Goal: Task Accomplishment & Management: Complete application form

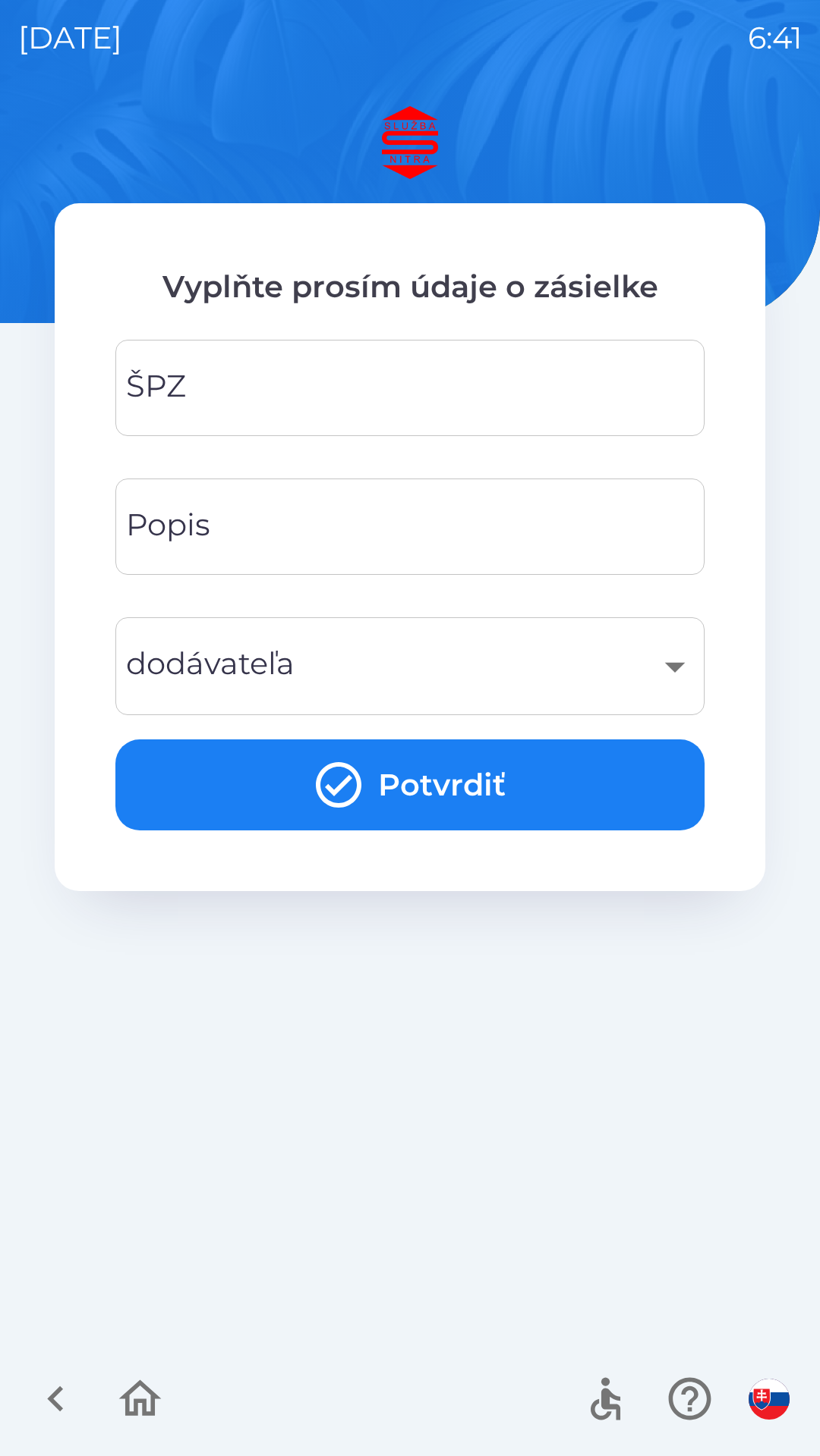
click at [306, 404] on input "ŠPZ" at bounding box center [410, 388] width 552 height 60
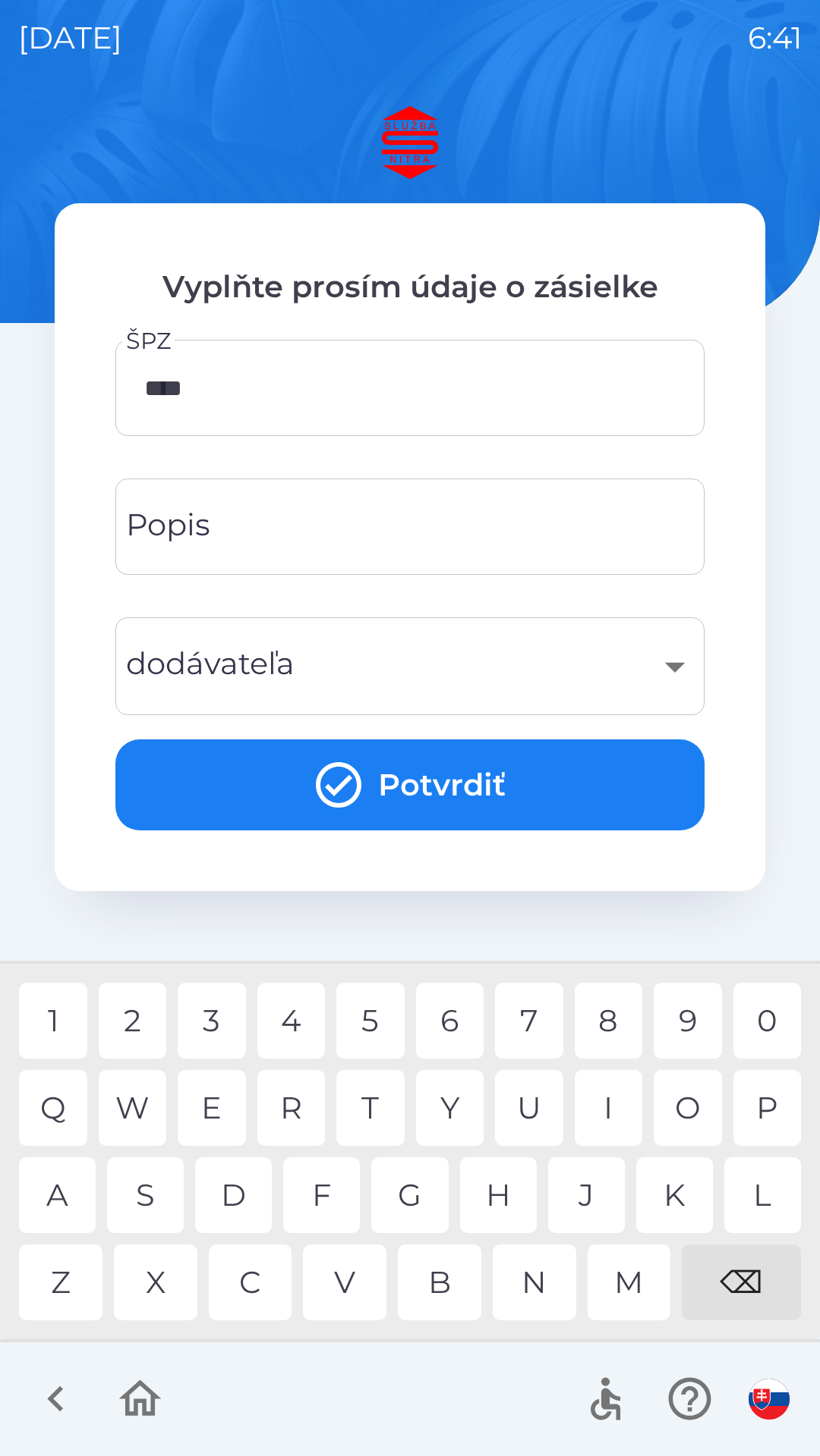
click at [767, 1029] on div "0" at bounding box center [767, 1021] width 68 height 76
click at [753, 1182] on div "L" at bounding box center [762, 1195] width 76 height 76
type input "*******"
click at [428, 783] on button "Potvrdiť" at bounding box center [409, 785] width 589 height 91
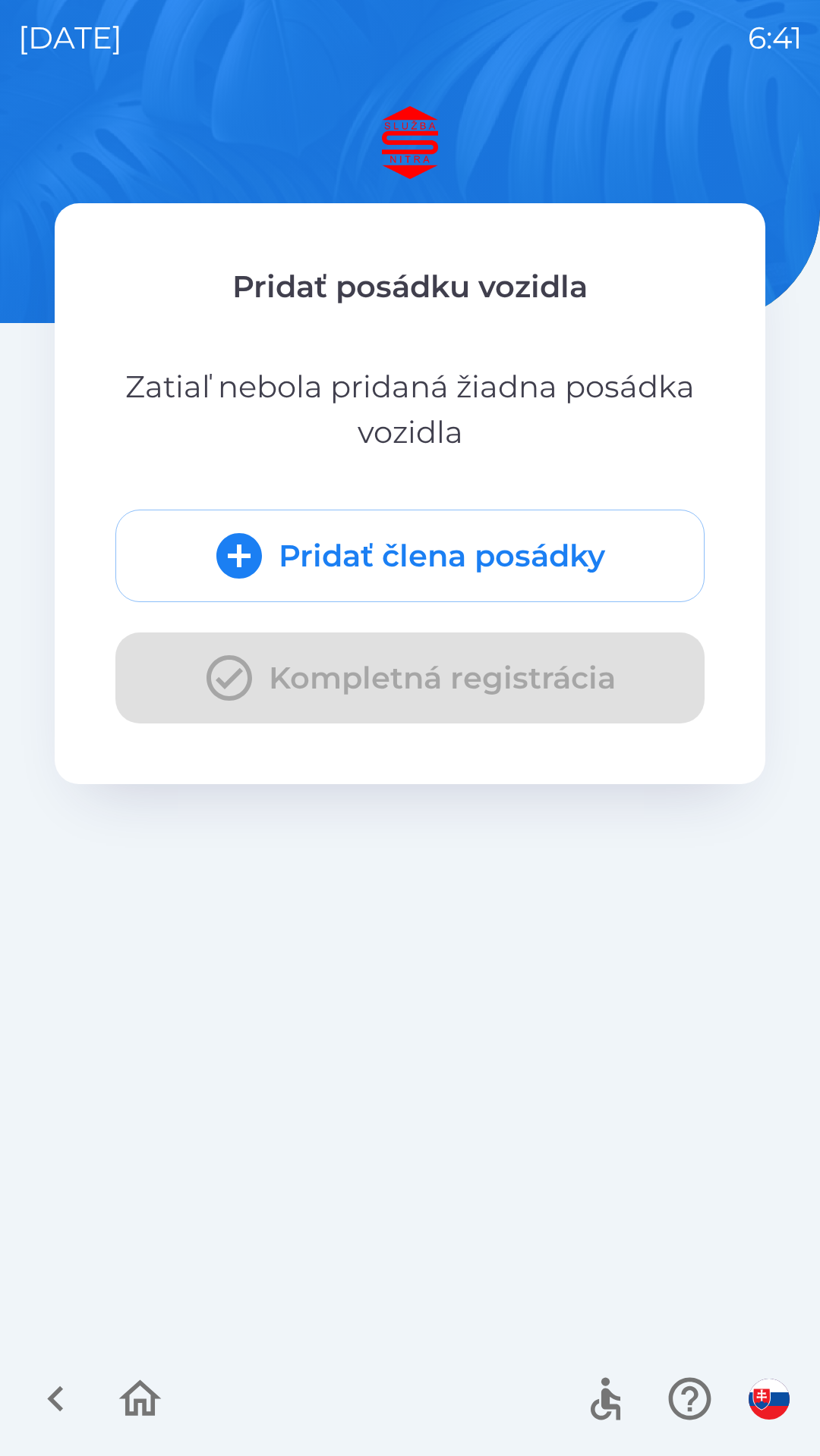
click at [344, 575] on button "Pridať člena posádky" at bounding box center [409, 556] width 589 height 93
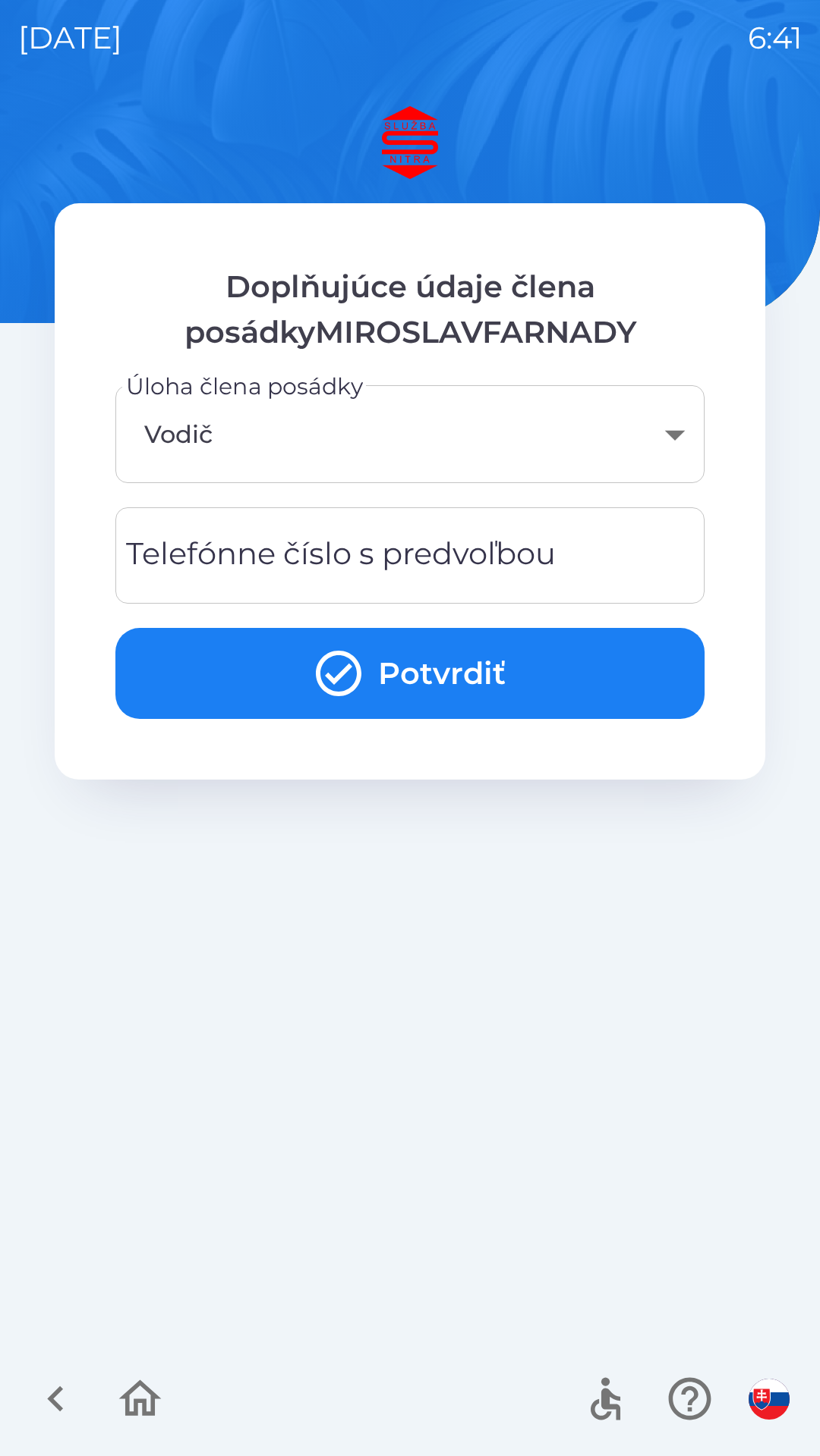
click at [196, 549] on div "Telefónne číslo s predvoľbou Telefónne číslo s predvoľbou" at bounding box center [409, 555] width 589 height 96
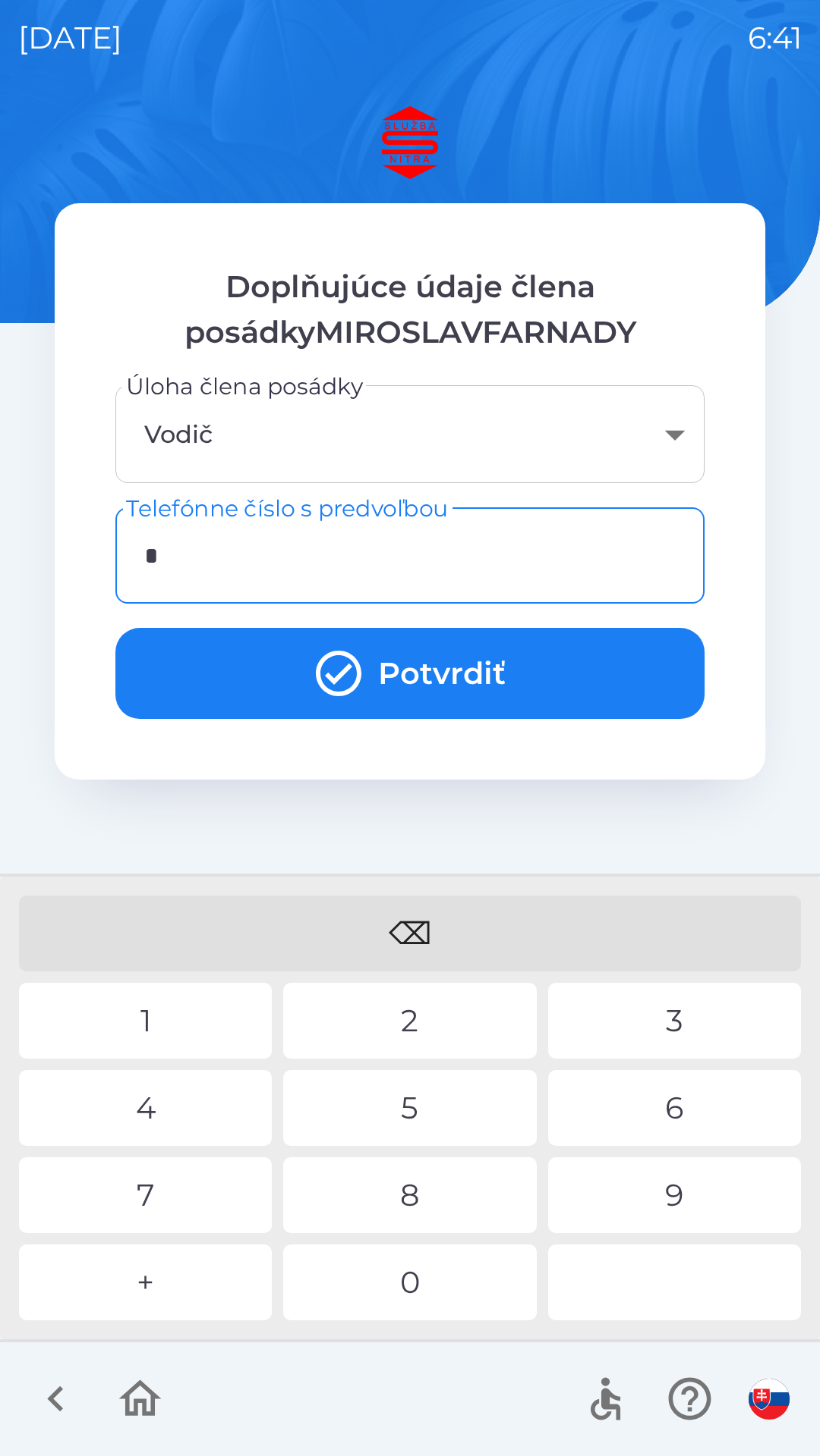
click at [154, 1278] on div "+" at bounding box center [145, 1283] width 253 height 76
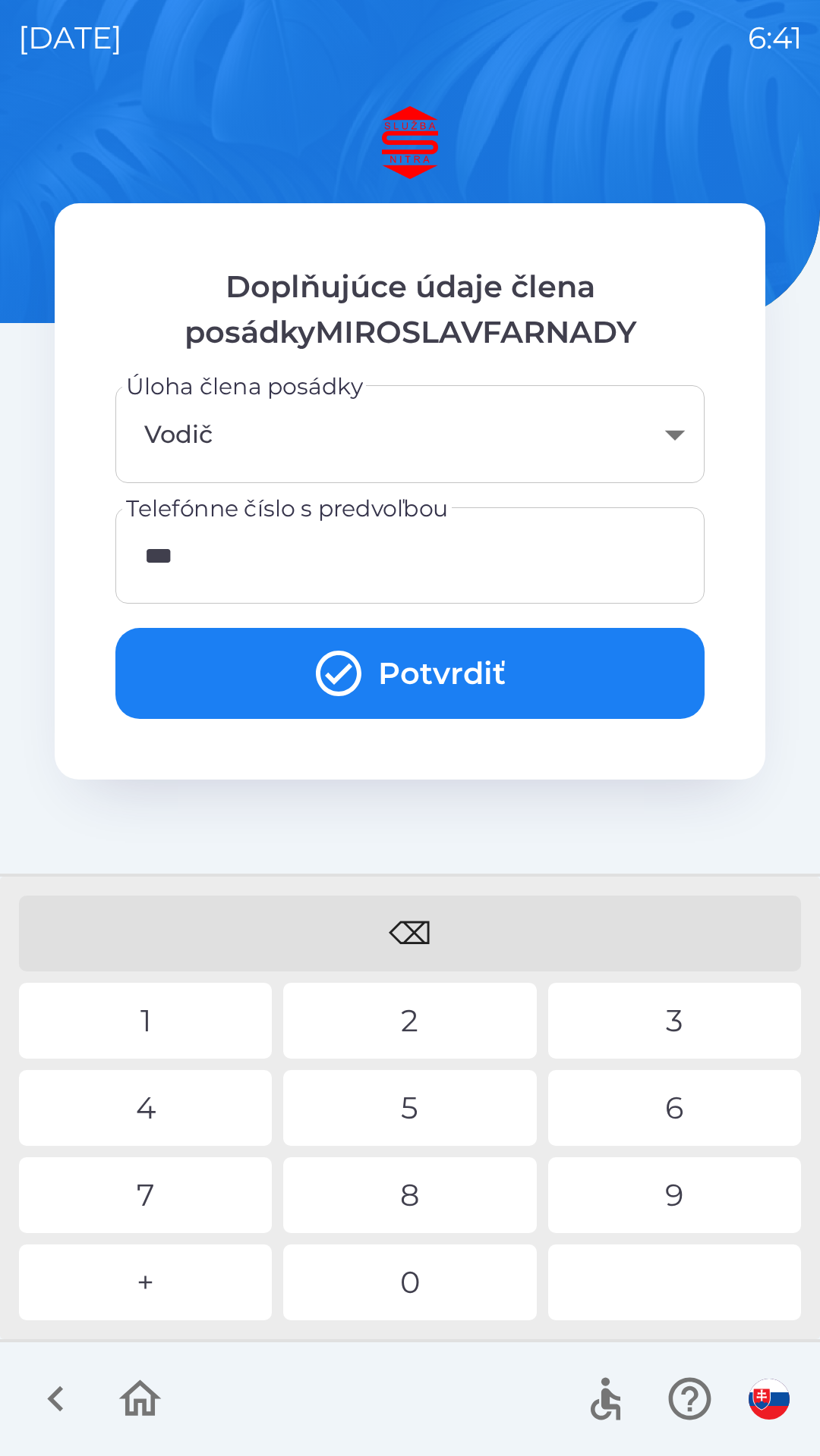
click at [383, 1018] on div "2" at bounding box center [410, 1021] width 253 height 76
click at [150, 1108] on div "4" at bounding box center [145, 1108] width 253 height 76
click at [384, 1279] on div "0" at bounding box center [410, 1283] width 253 height 76
click at [388, 1293] on div "0" at bounding box center [410, 1283] width 253 height 76
type input "**********"
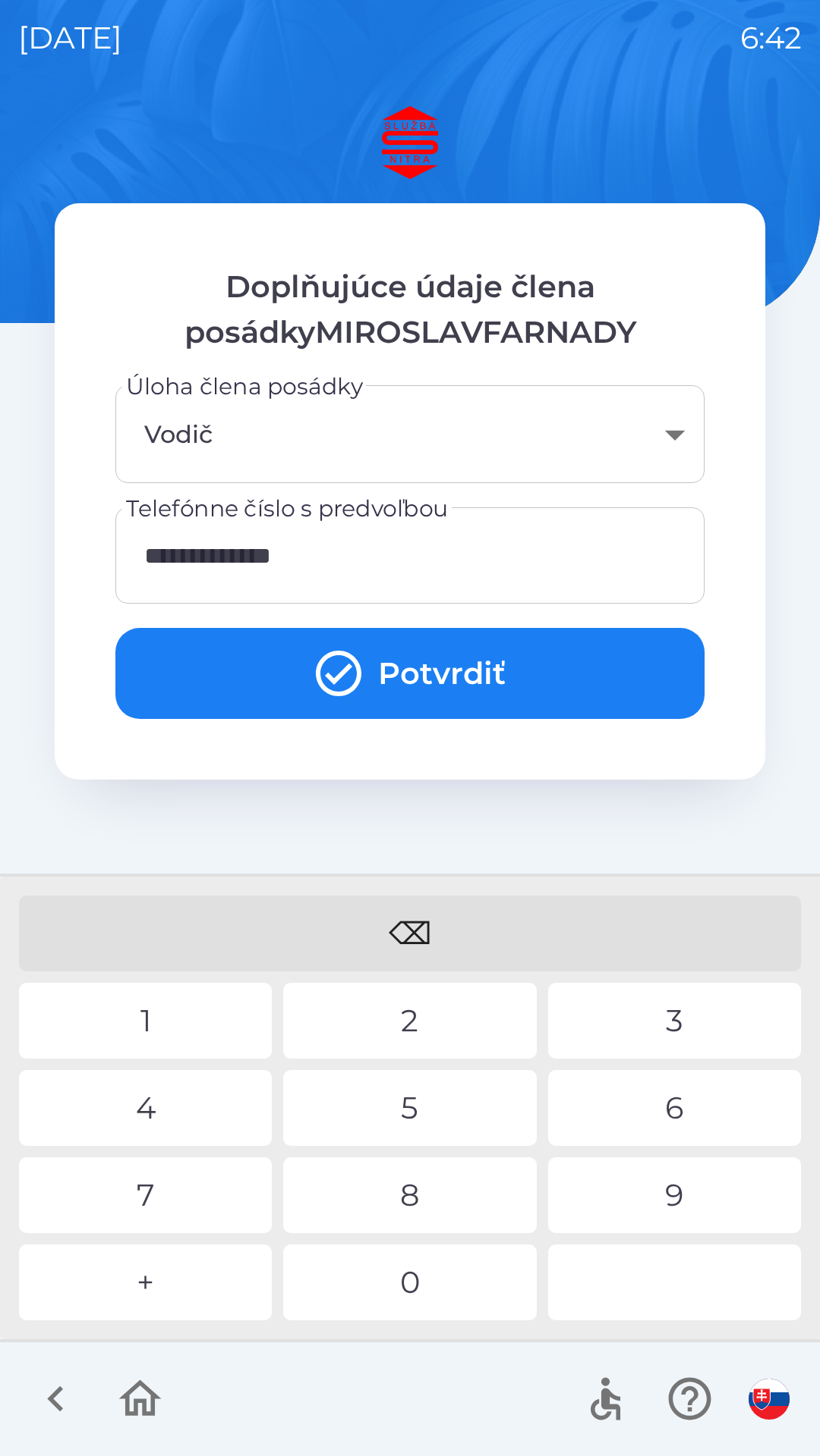
click at [382, 680] on button "Potvrdiť" at bounding box center [409, 673] width 589 height 91
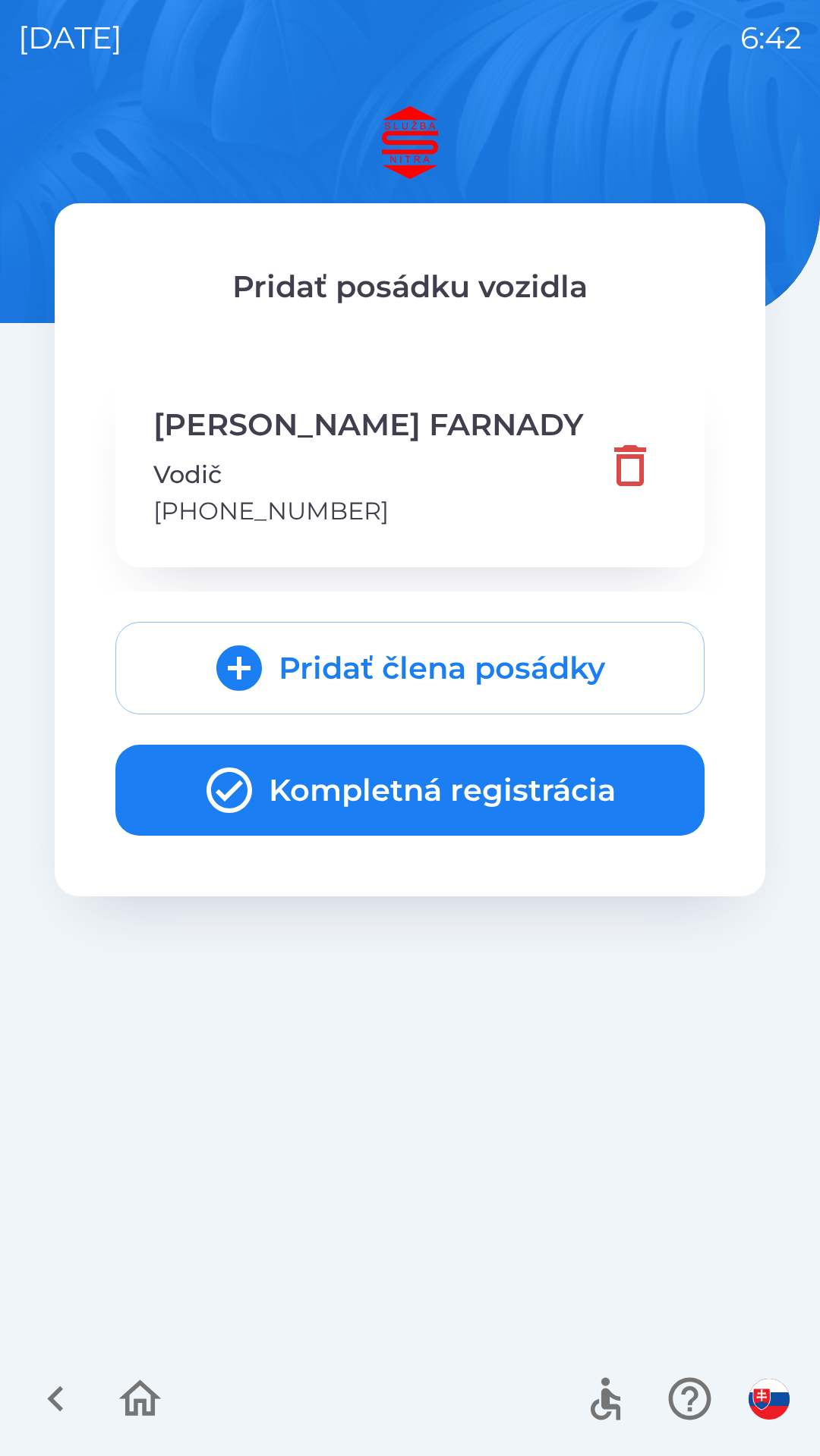
click at [425, 799] on button "Kompletná registrácia" at bounding box center [409, 790] width 589 height 91
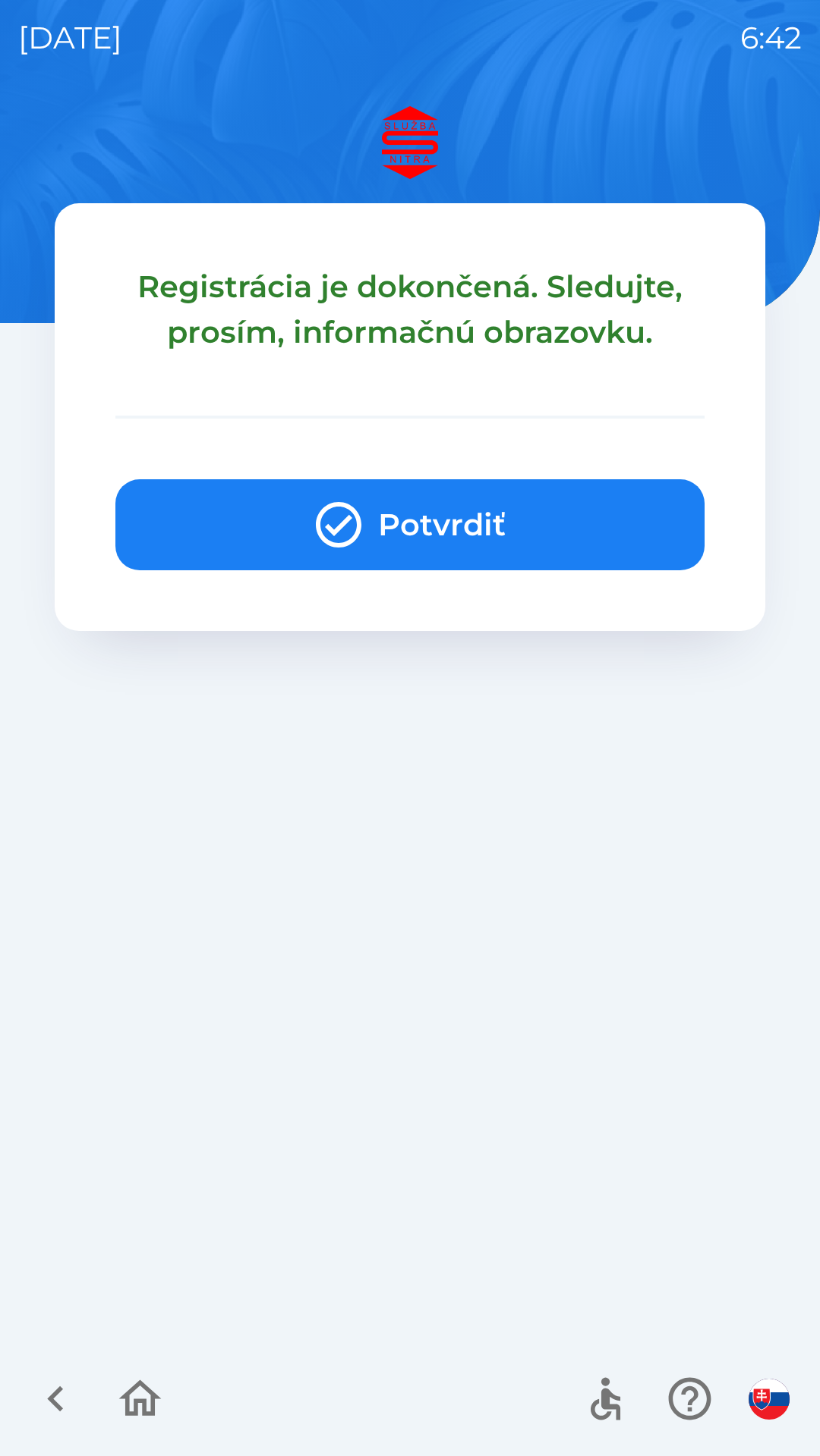
click at [403, 521] on button "Potvrdiť" at bounding box center [409, 525] width 589 height 91
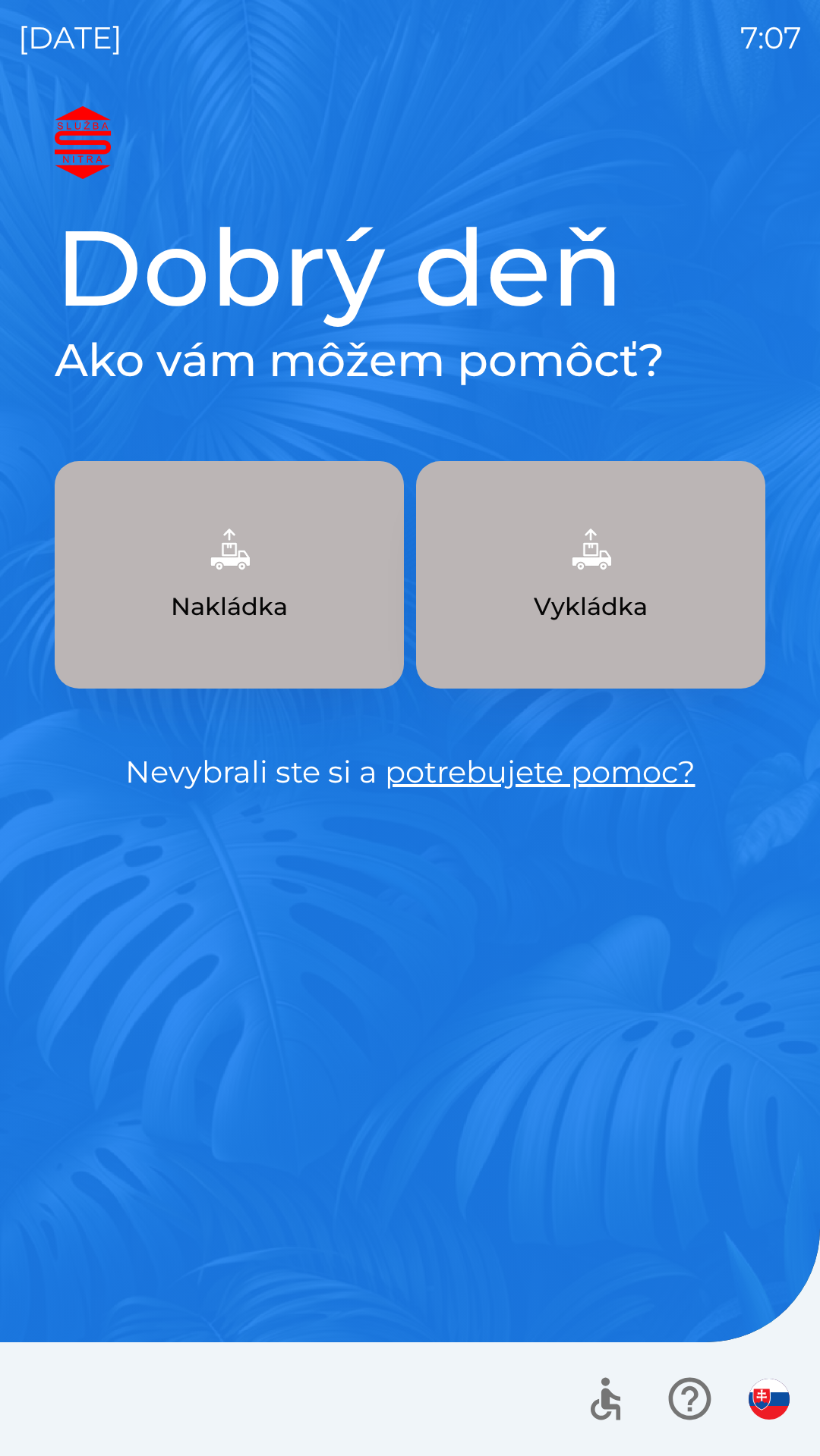
click at [601, 576] on img "button" at bounding box center [590, 549] width 67 height 67
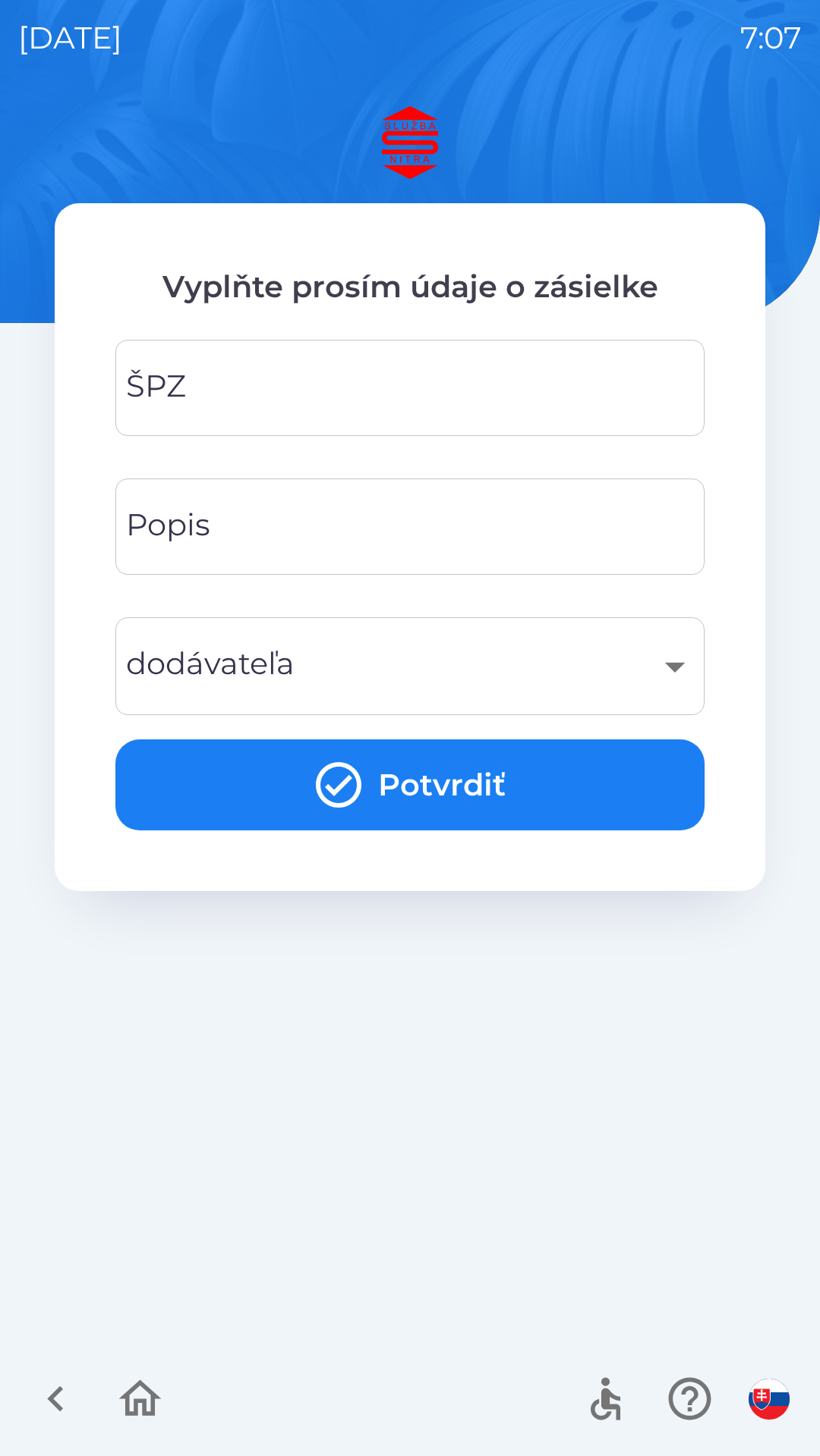
click at [473, 402] on input "ŠPZ" at bounding box center [410, 388] width 552 height 60
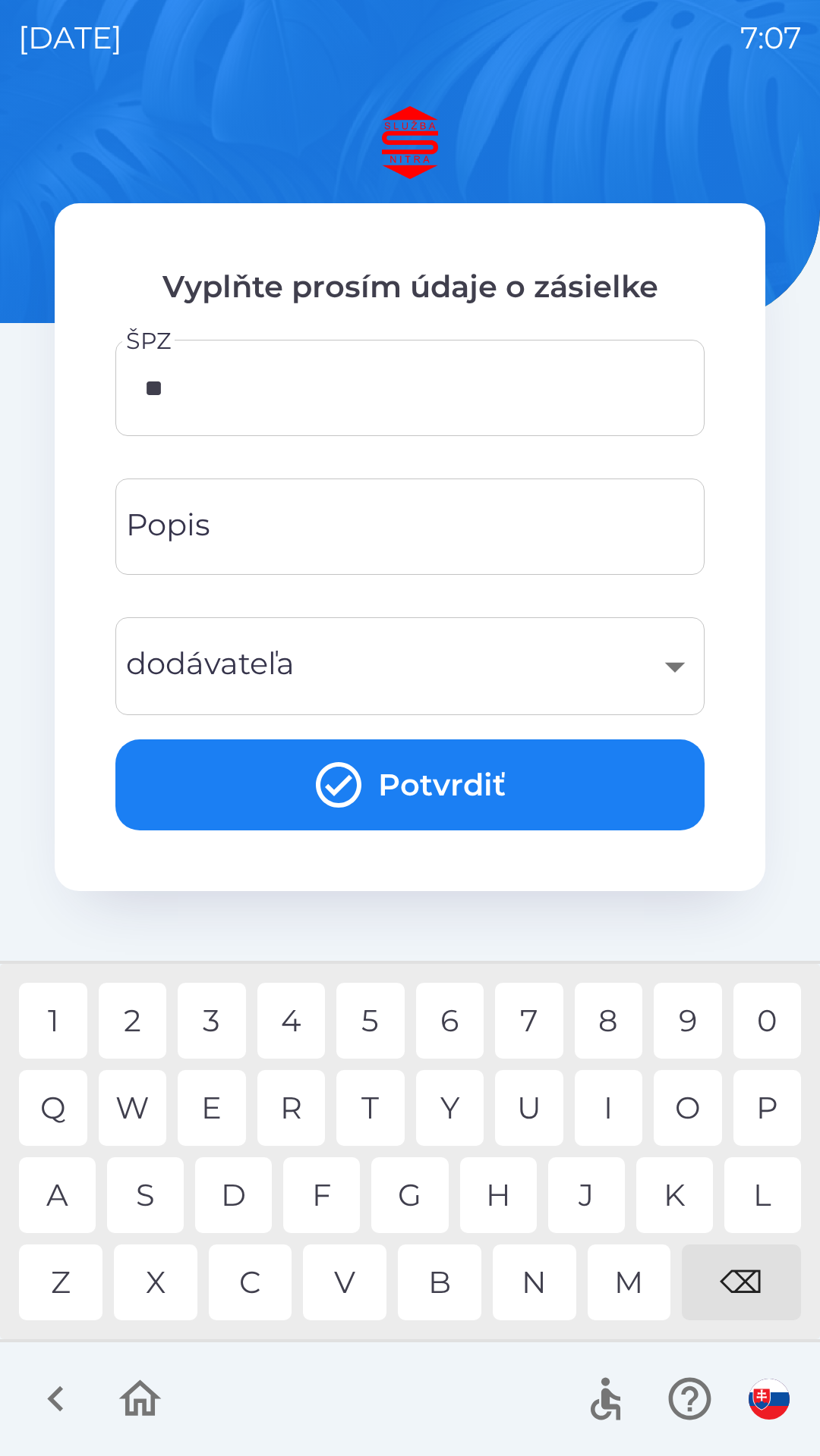
click at [284, 1101] on div "R" at bounding box center [291, 1108] width 68 height 76
click at [449, 1030] on div "6" at bounding box center [449, 1021] width 68 height 76
click at [61, 1020] on div "1" at bounding box center [53, 1021] width 68 height 76
type input "*******"
click at [461, 522] on input "Popis" at bounding box center [410, 526] width 552 height 60
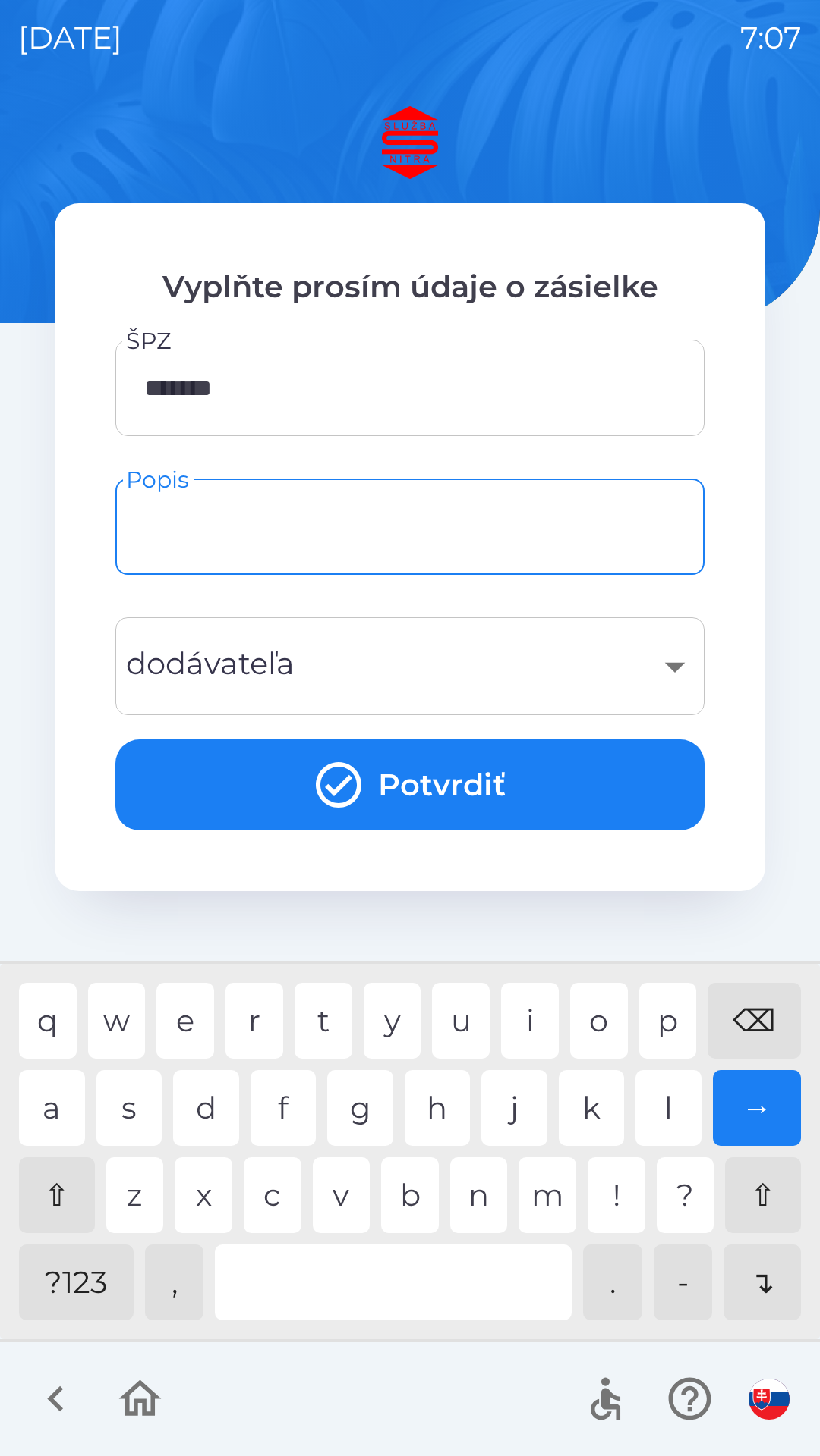
click at [639, 682] on div "​" at bounding box center [410, 666] width 552 height 62
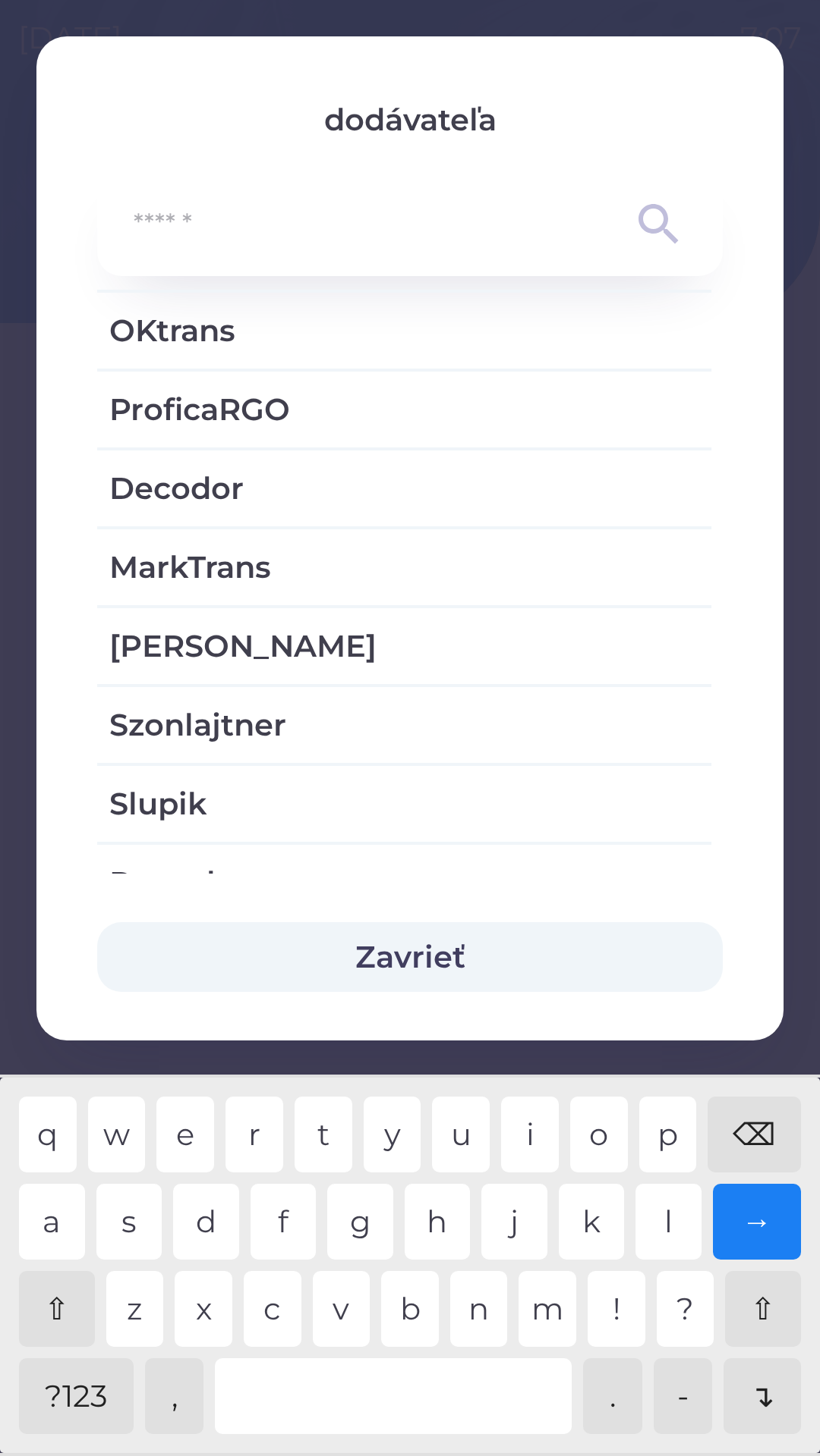
scroll to position [3131, 0]
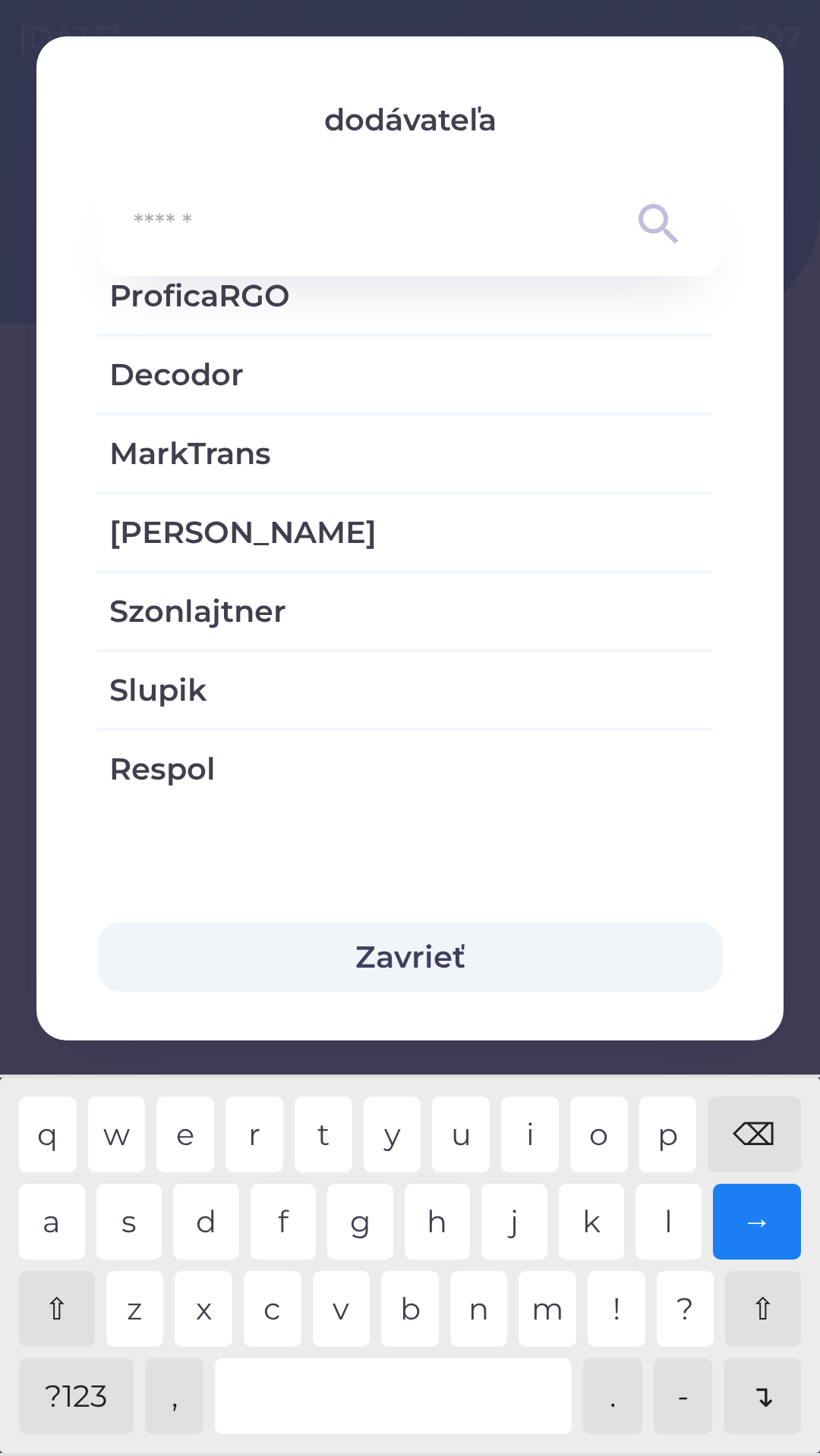
click at [441, 967] on button "Zavrieť" at bounding box center [409, 957] width 625 height 70
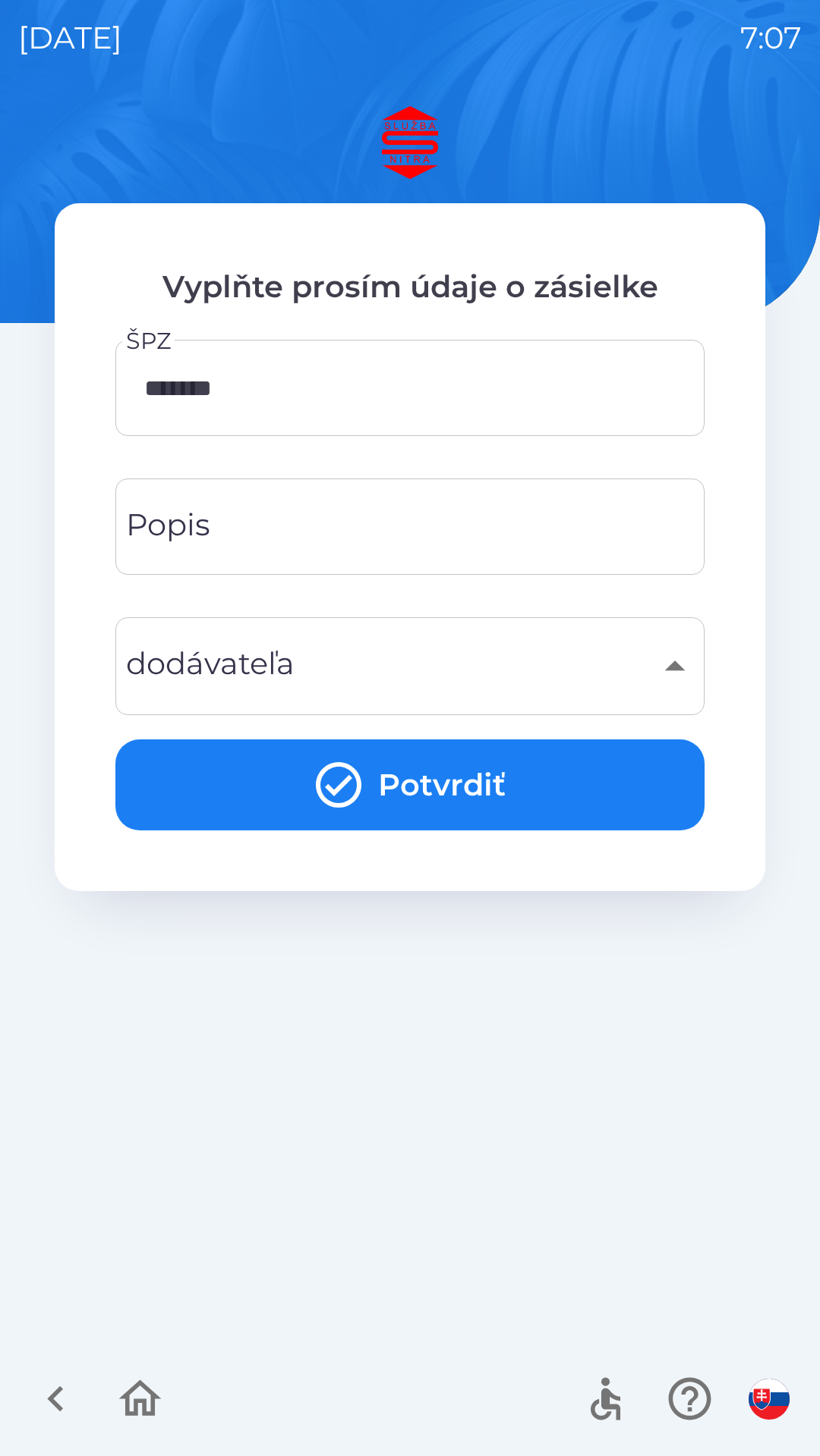
scroll to position [2752, 0]
click at [484, 781] on button "Potvrdiť" at bounding box center [409, 785] width 589 height 91
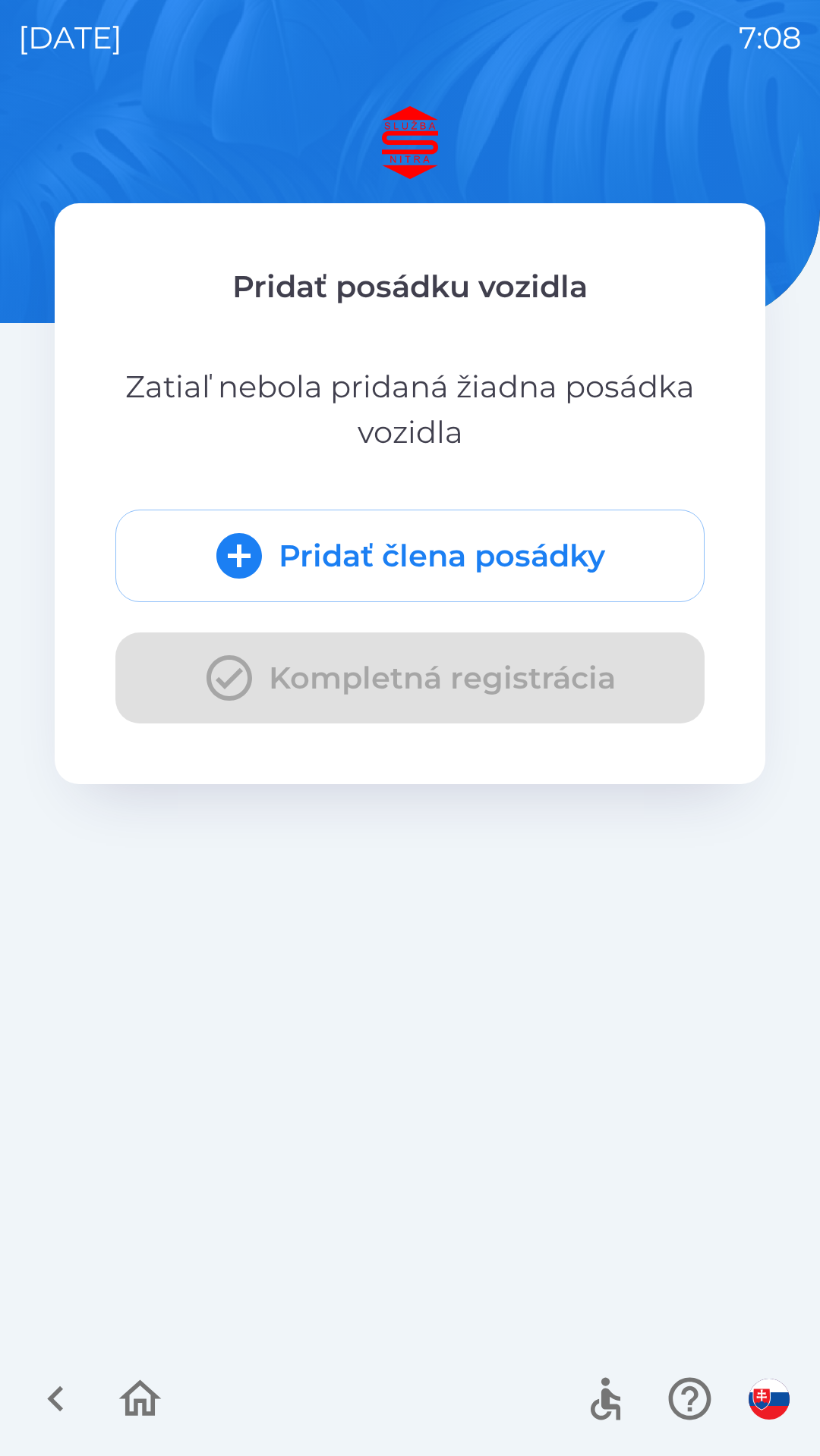
click at [329, 569] on button "Pridať člena posádky" at bounding box center [409, 556] width 589 height 93
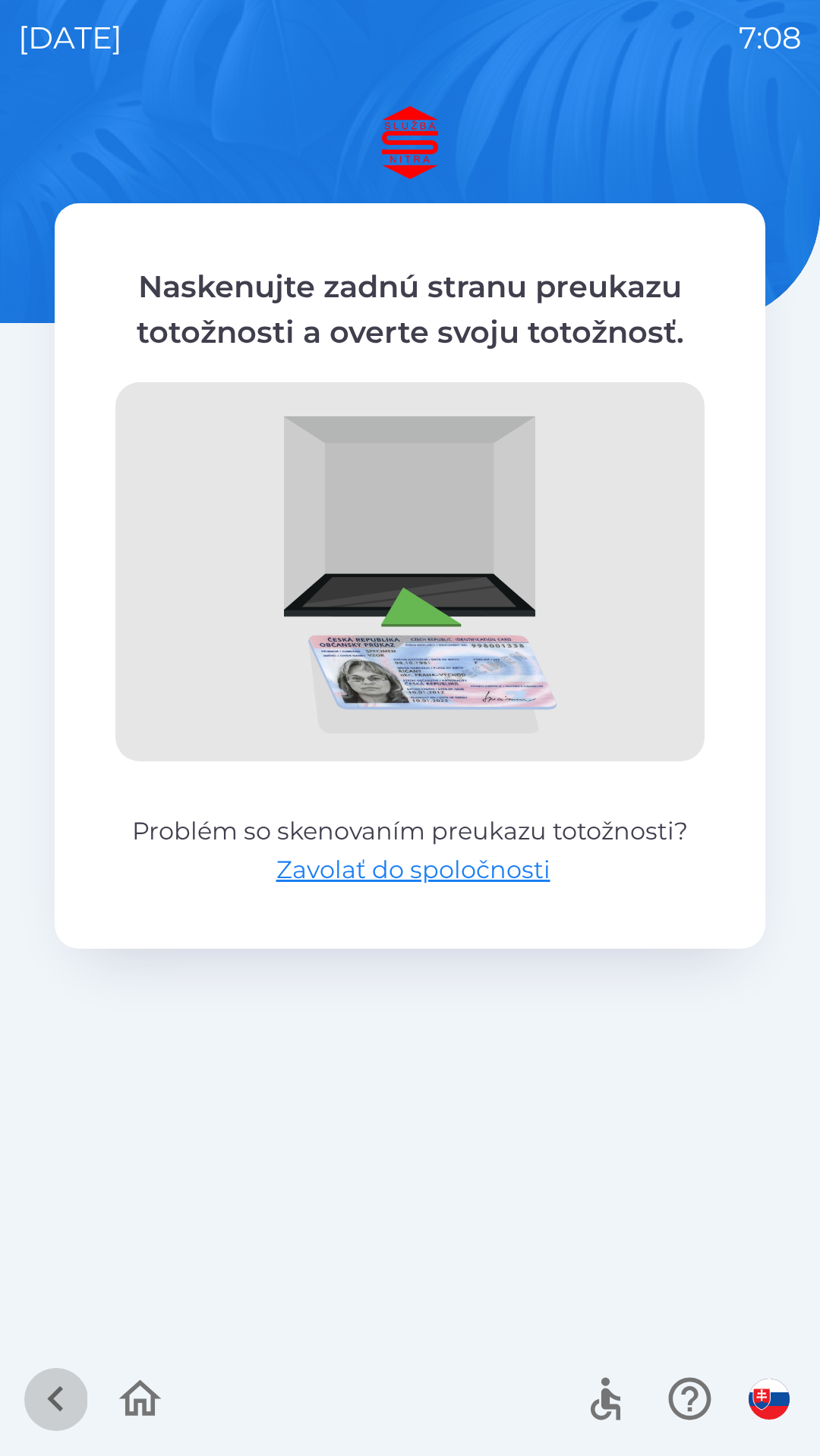
click at [71, 1401] on icon "button" at bounding box center [56, 1399] width 51 height 51
